Goal: Task Accomplishment & Management: Use online tool/utility

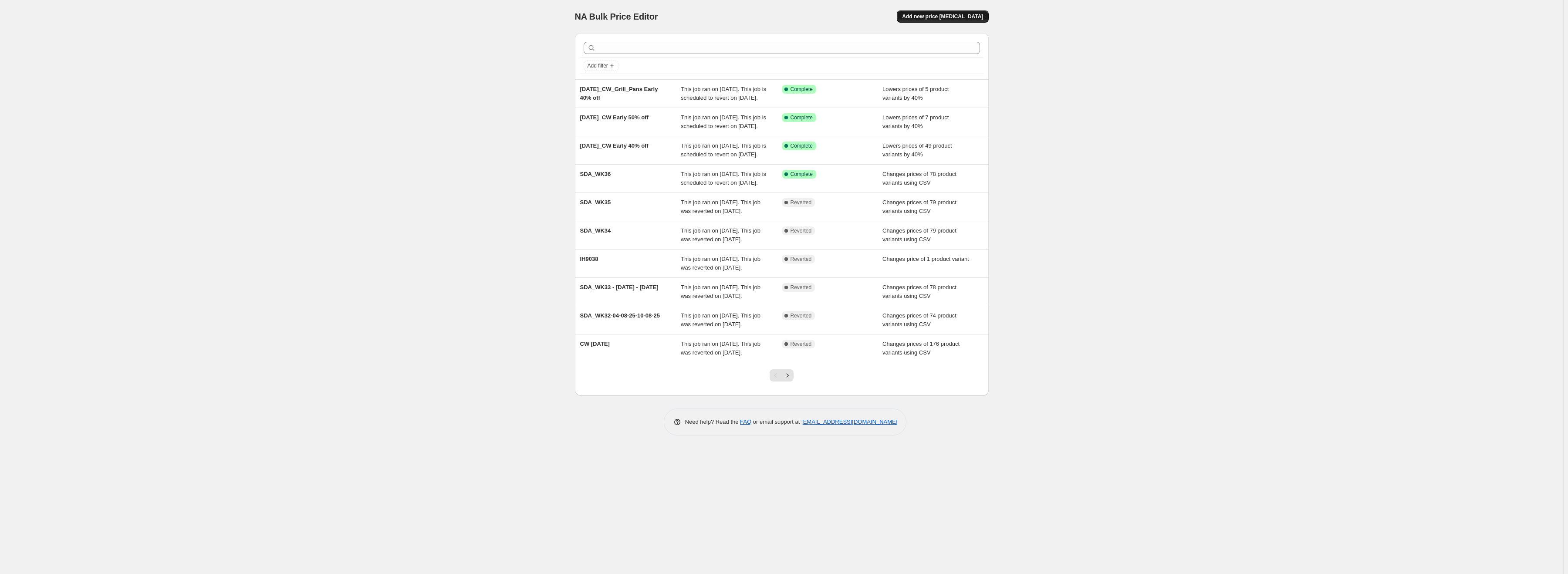
click at [960, 18] on span "Add new price [MEDICAL_DATA]" at bounding box center [942, 16] width 81 height 7
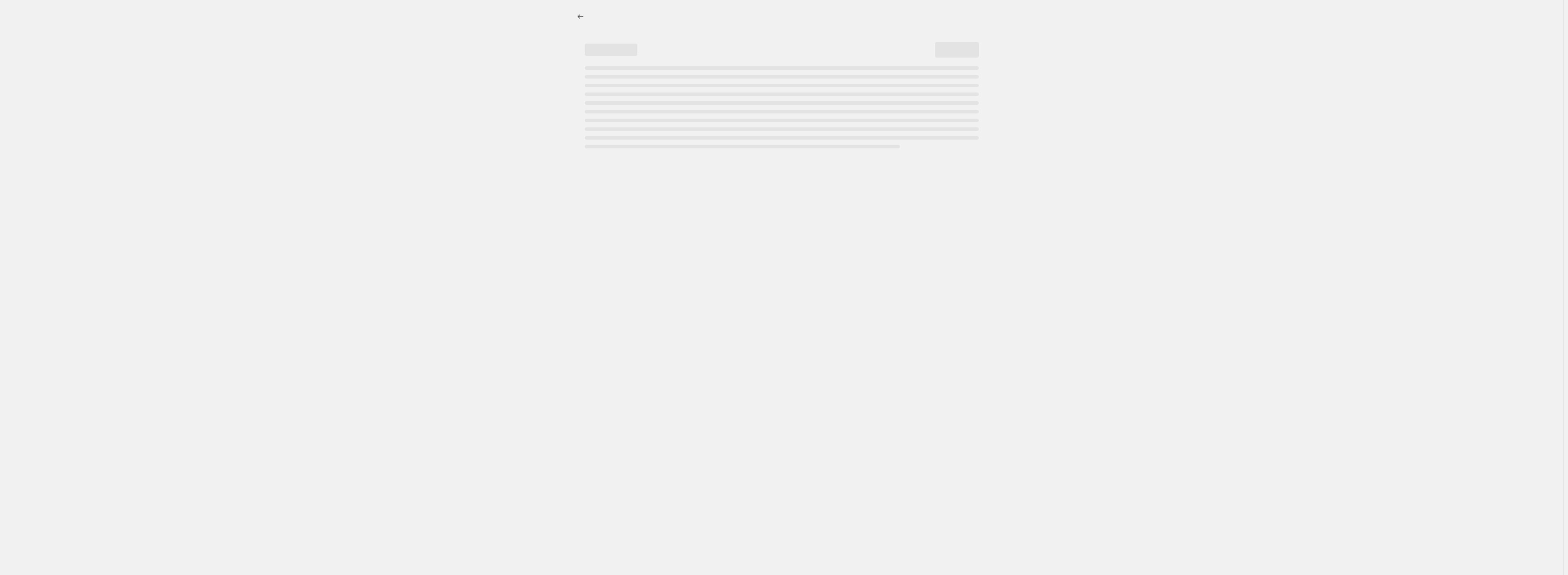
select select "percentage"
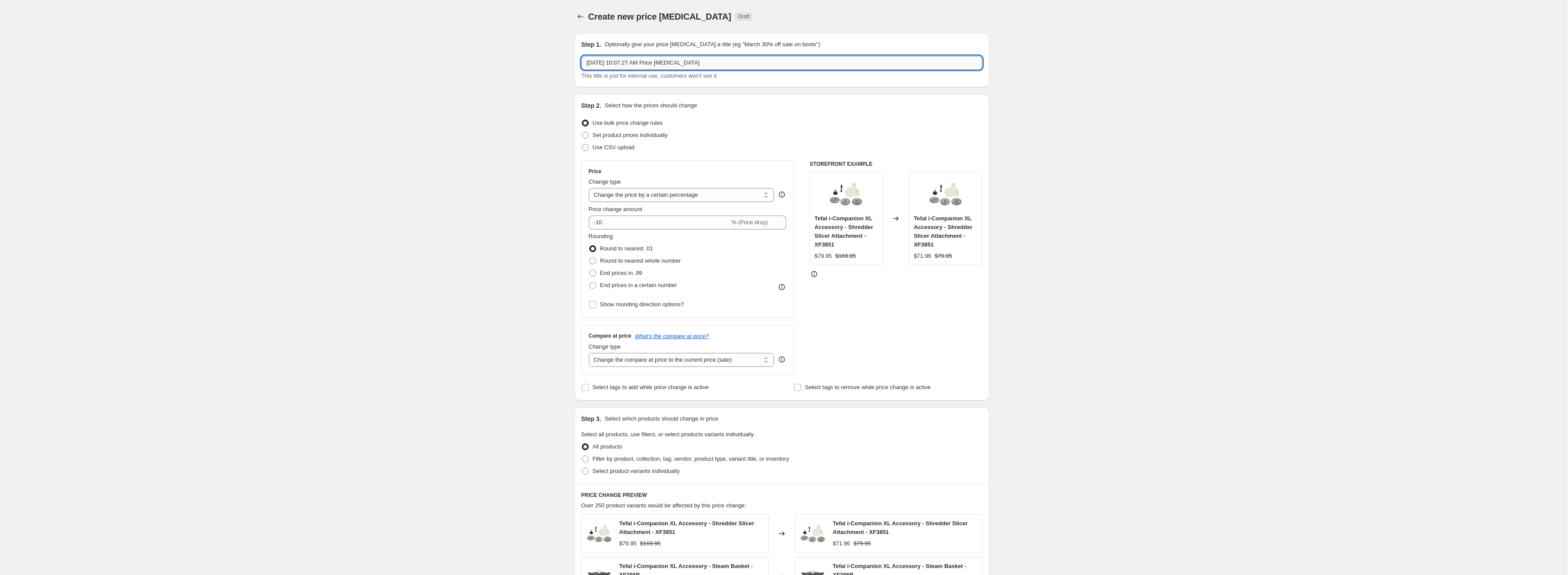
click at [661, 59] on input "[DATE] 10:07:27 AM Price [MEDICAL_DATA]" at bounding box center [781, 63] width 401 height 14
type input "W"
type input "CW_September"
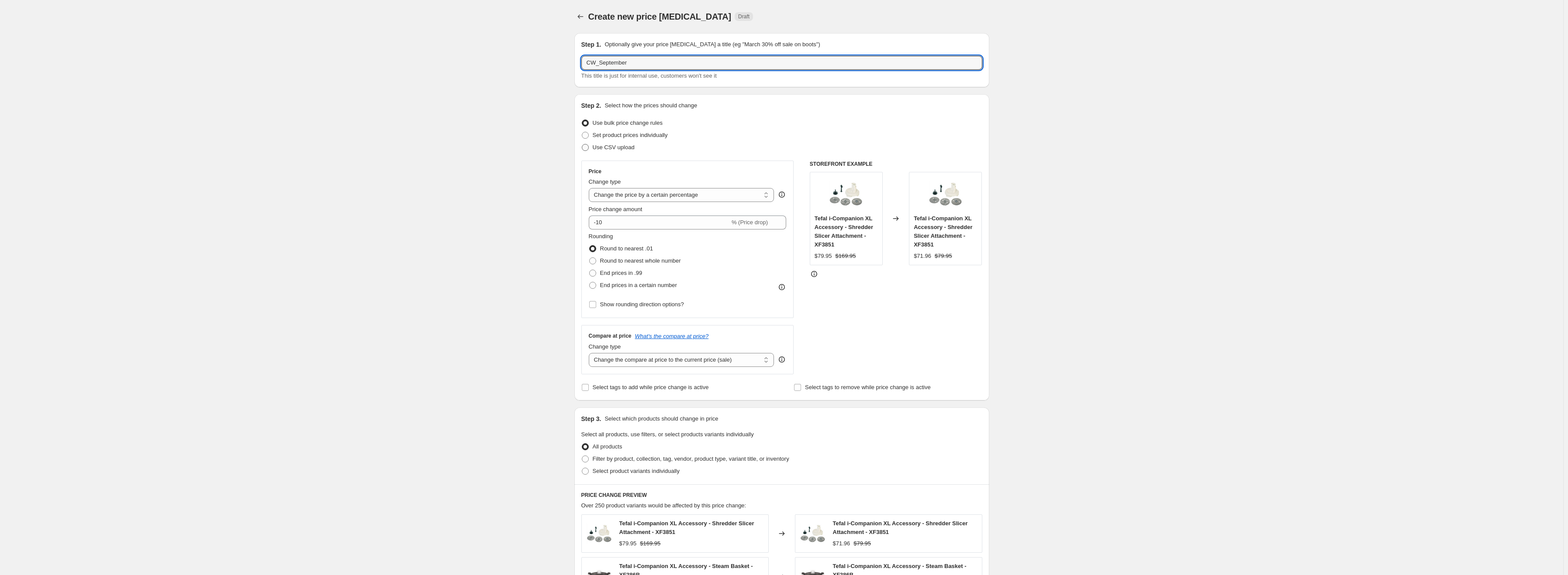
click at [605, 149] on span "Use CSV upload" at bounding box center [613, 147] width 42 height 6
click at [582, 144] on input "Use CSV upload" at bounding box center [582, 144] width 1 height 1
radio input "true"
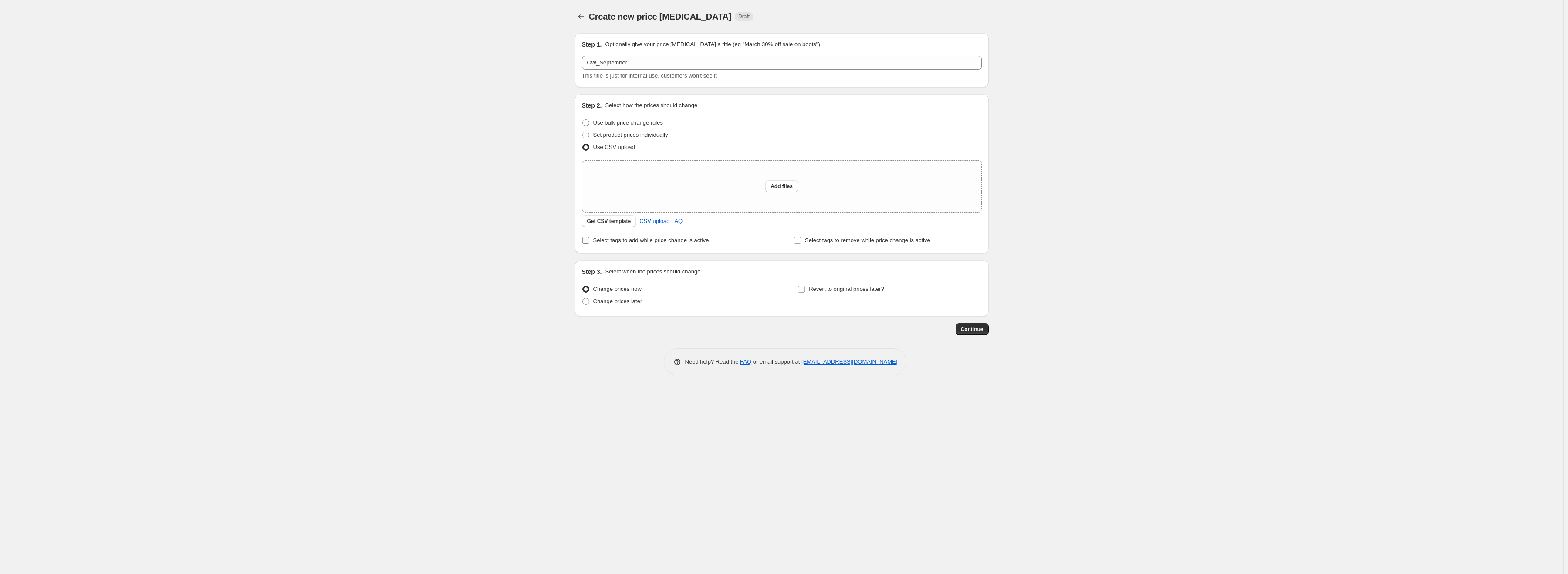
click at [627, 241] on span "Select tags to add while price change is active" at bounding box center [651, 240] width 116 height 6
click at [590, 241] on input "Select tags to add while price change is active" at bounding box center [586, 241] width 7 height 7
checkbox input "true"
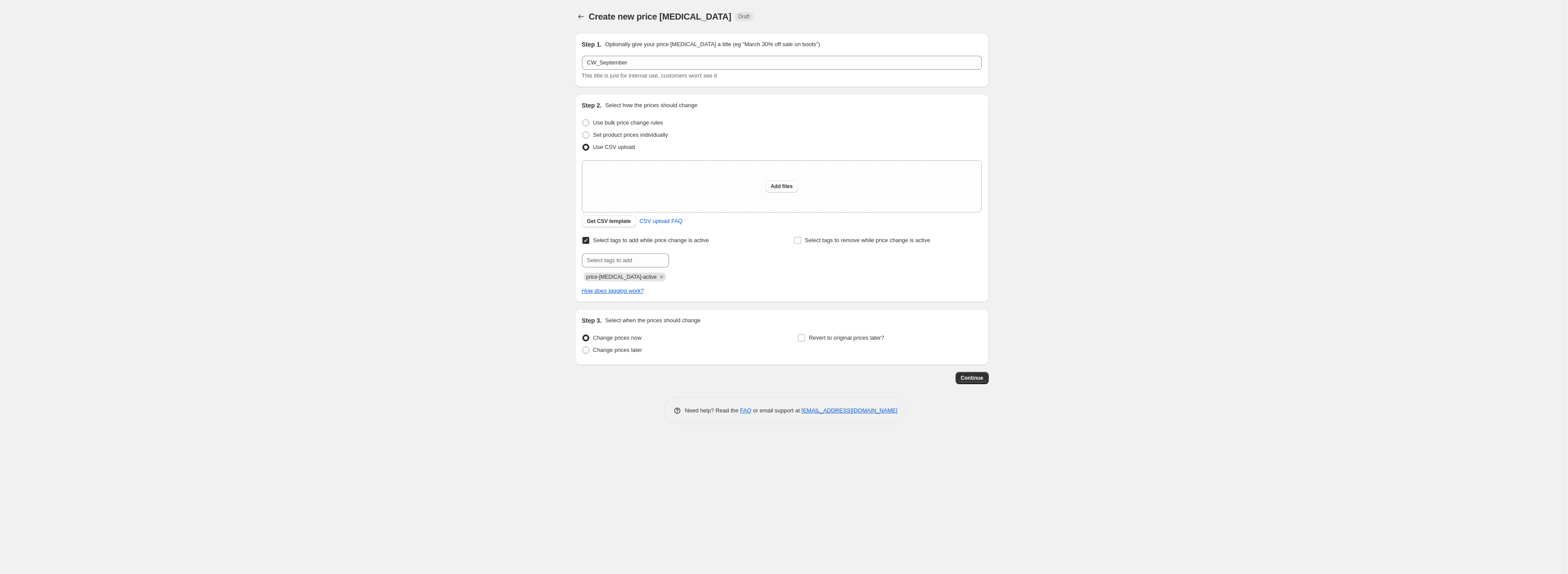
click at [629, 278] on span "price-[MEDICAL_DATA]-active" at bounding box center [621, 277] width 71 height 6
copy span "price-[MEDICAL_DATA]-active"
click at [836, 246] on label "Select tags to remove while price change is active" at bounding box center [862, 240] width 137 height 12
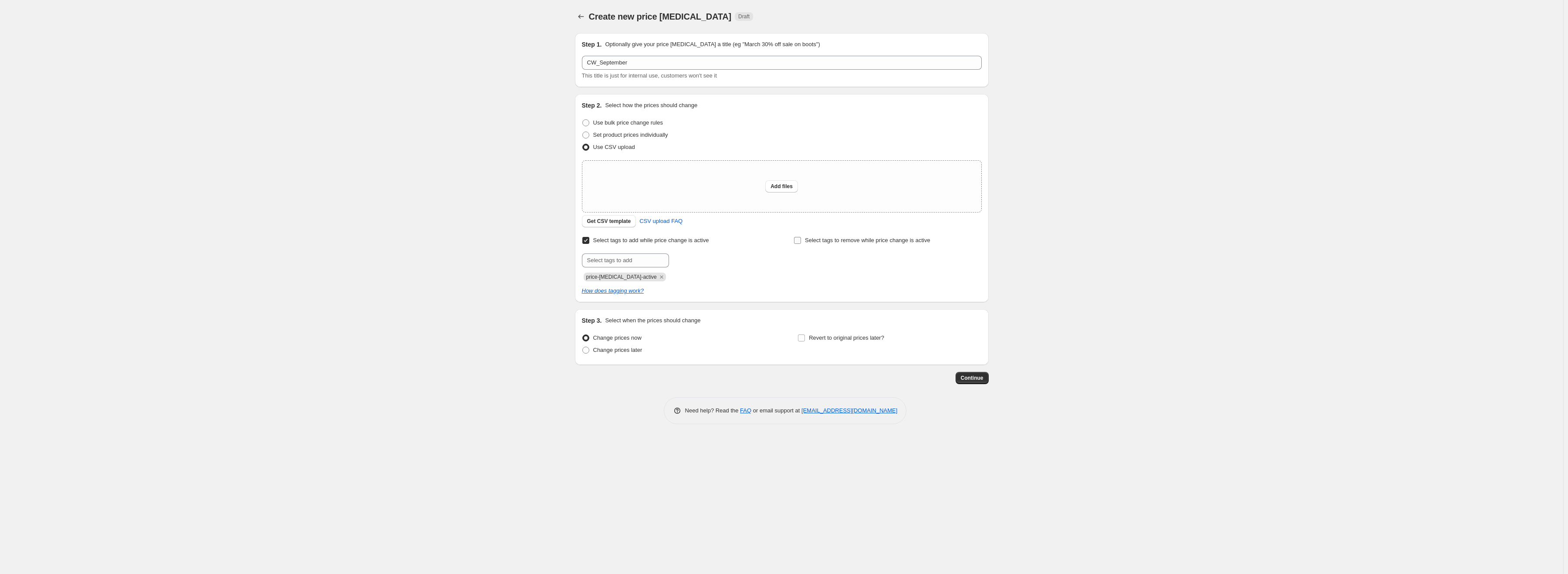
click at [801, 244] on input "Select tags to remove while price change is active" at bounding box center [797, 241] width 7 height 7
checkbox input "true"
click at [829, 255] on input "text" at bounding box center [837, 261] width 87 height 14
paste input "price-[MEDICAL_DATA]-active"
type input "price-[MEDICAL_DATA]-active"
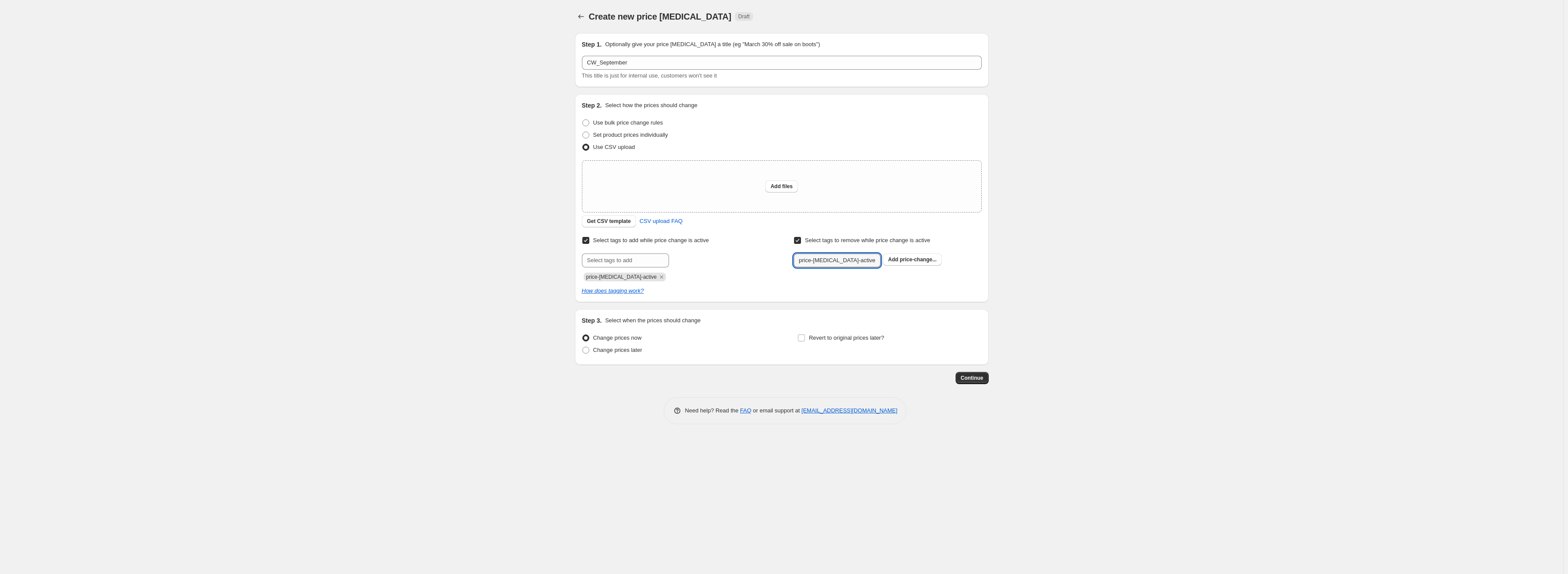
click at [908, 258] on span "price-change..." at bounding box center [919, 259] width 37 height 6
click at [851, 335] on span "Revert to original prices later?" at bounding box center [846, 338] width 76 height 6
click at [805, 335] on input "Revert to original prices later?" at bounding box center [801, 338] width 7 height 7
checkbox input "true"
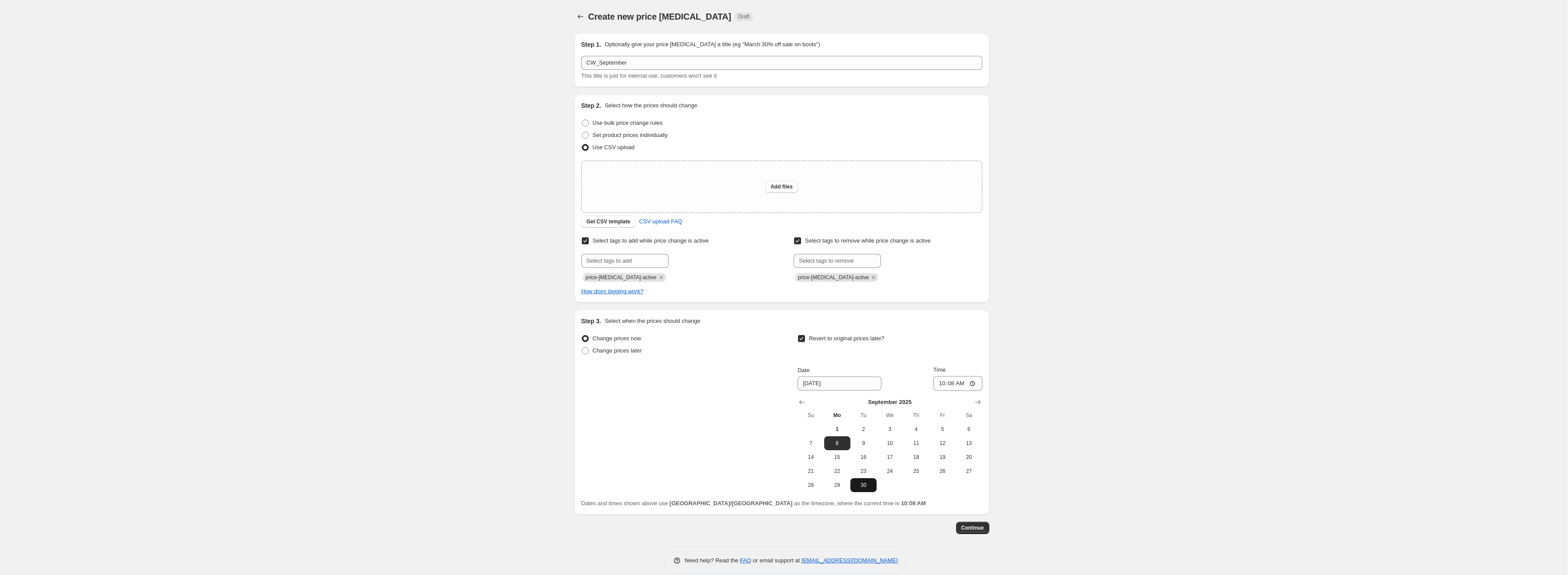
click at [867, 488] on span "30" at bounding box center [863, 486] width 19 height 7
type input "[DATE]"
click at [944, 381] on input "10:08" at bounding box center [958, 383] width 49 height 15
type input "23:59"
click at [142, 108] on div "Create new price [MEDICAL_DATA]. This page is ready Create new price [MEDICAL_D…" at bounding box center [781, 293] width 1563 height 587
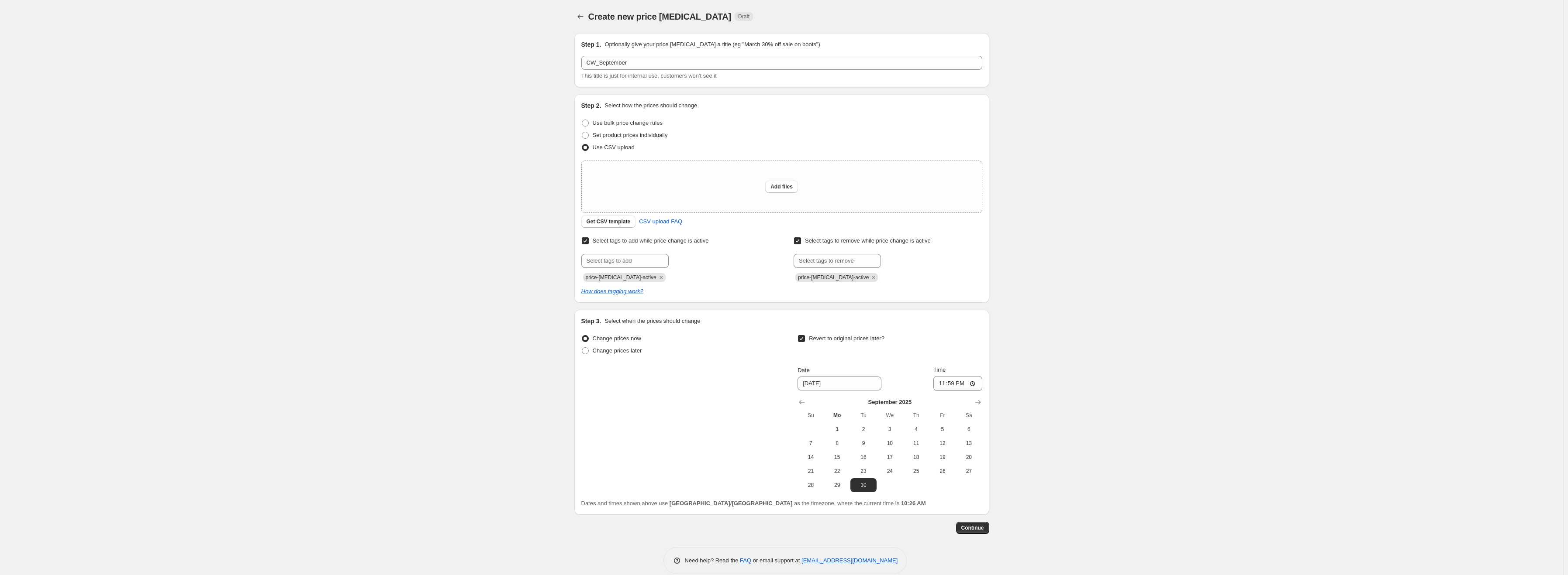
click at [223, 413] on div "Create new price [MEDICAL_DATA]. This page is ready Create new price [MEDICAL_D…" at bounding box center [781, 293] width 1563 height 587
